Goal: Transaction & Acquisition: Purchase product/service

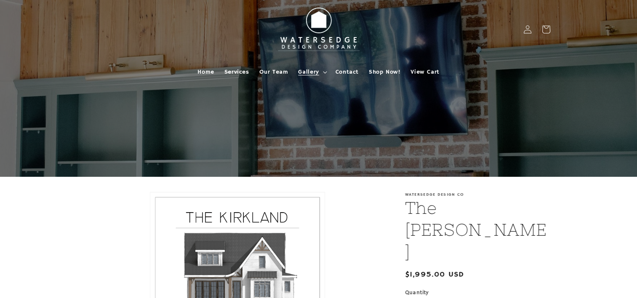
click at [314, 73] on span "Gallery" at bounding box center [308, 72] width 21 height 8
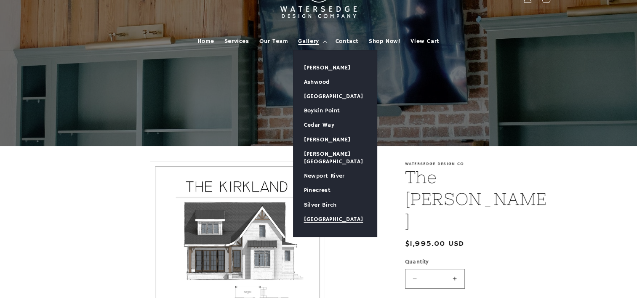
scroll to position [84, 0]
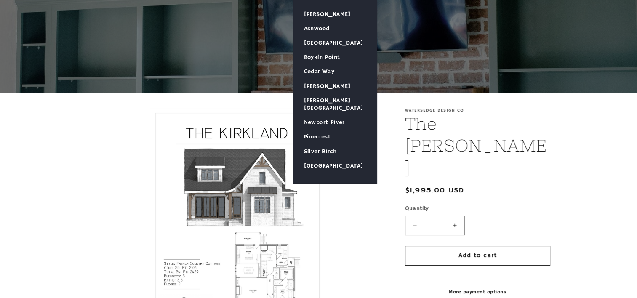
click at [352, 221] on li "Open media 1 in modal" at bounding box center [237, 221] width 301 height 226
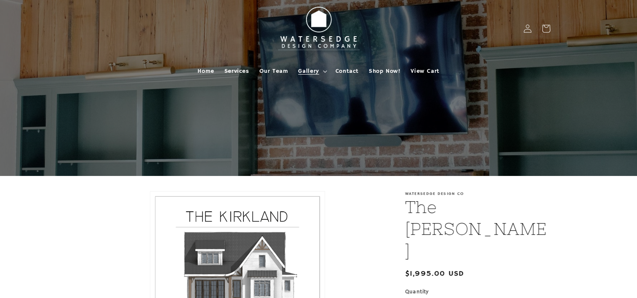
scroll to position [0, 0]
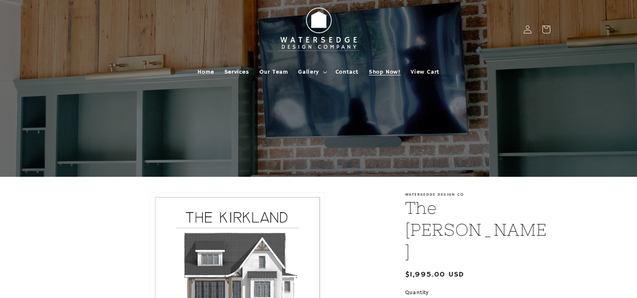
click at [379, 72] on span "Shop Now!" at bounding box center [385, 72] width 32 height 8
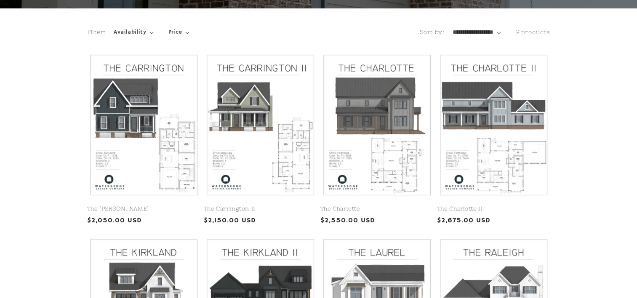
scroll to position [295, 0]
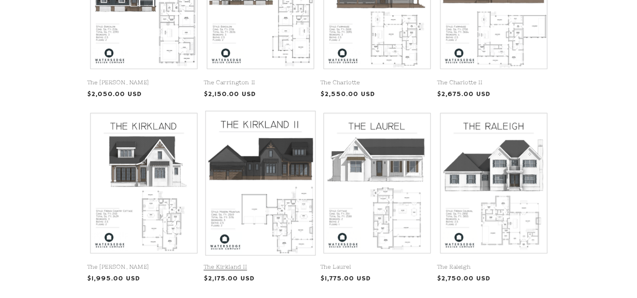
click at [291, 264] on link "The Kirkland II" at bounding box center [260, 267] width 113 height 7
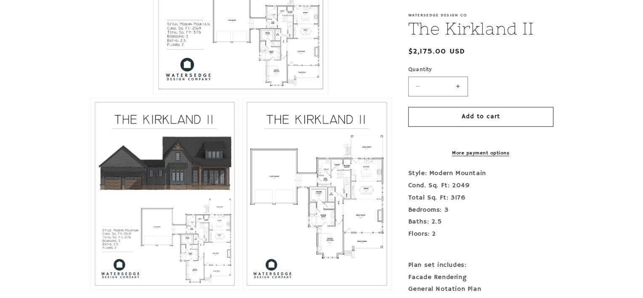
scroll to position [337, 0]
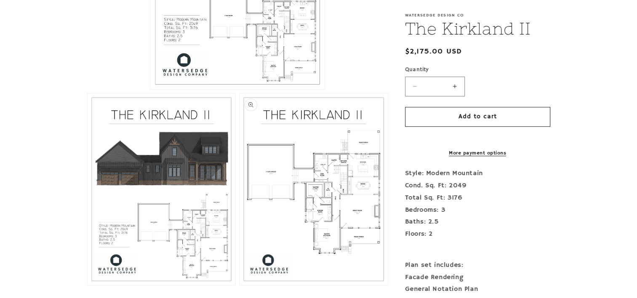
click at [240, 285] on button "Open media 3 in modal" at bounding box center [240, 285] width 0 height 0
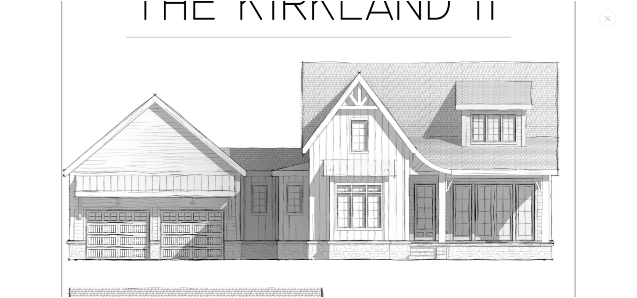
scroll to position [2927, 0]
